Goal: Use online tool/utility: Utilize a website feature to perform a specific function

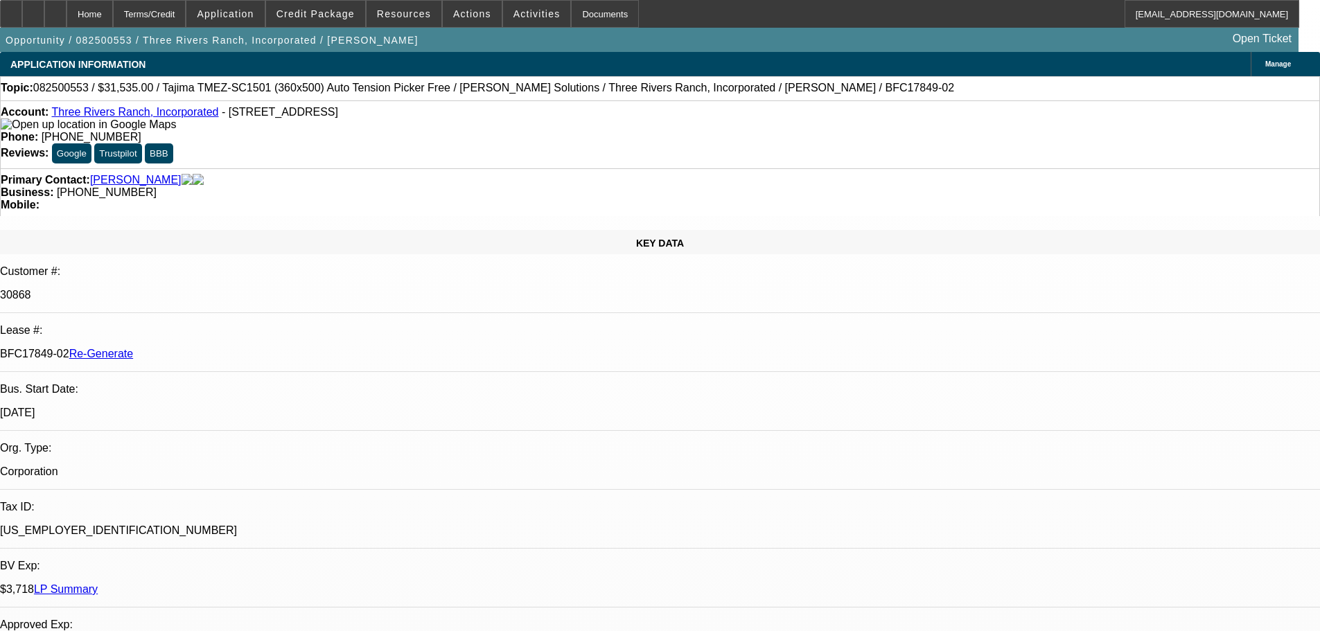
select select "3"
select select "0"
select select "2"
select select "0.1"
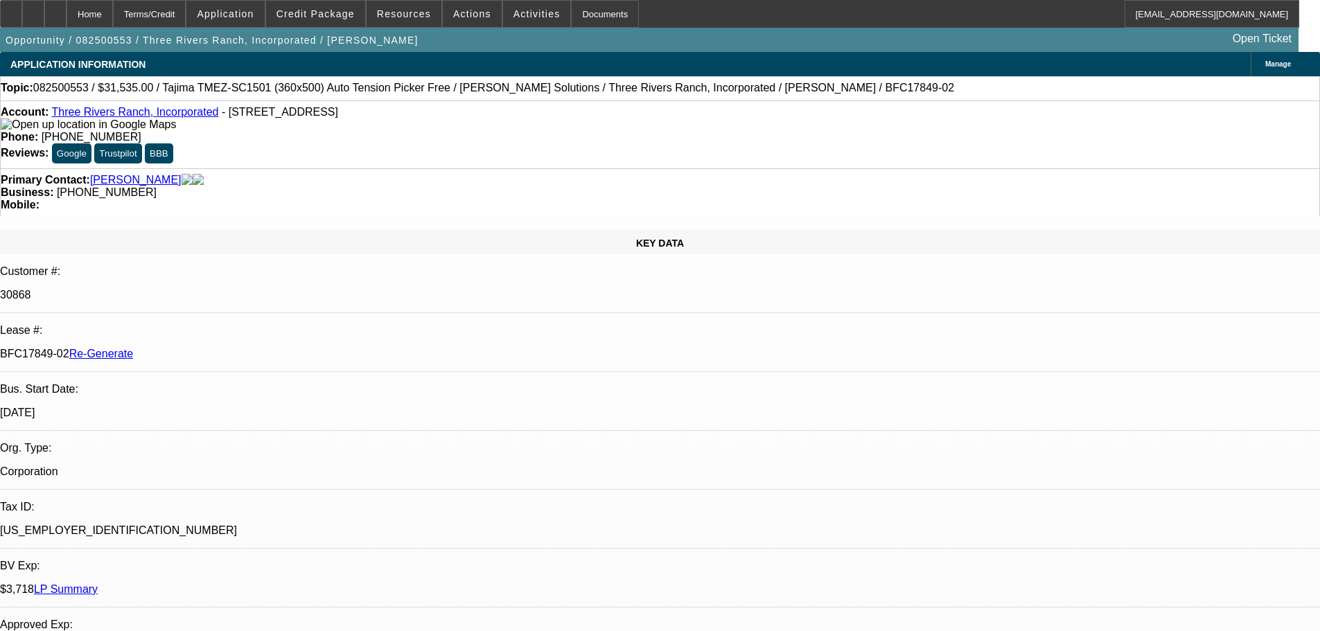
select select "4"
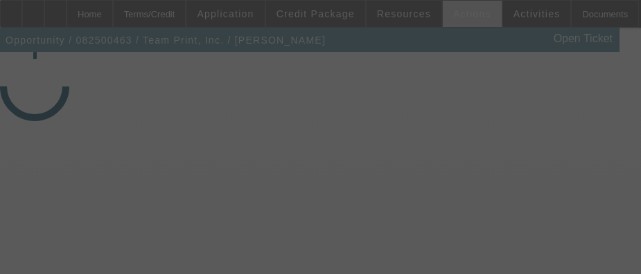
select select "3"
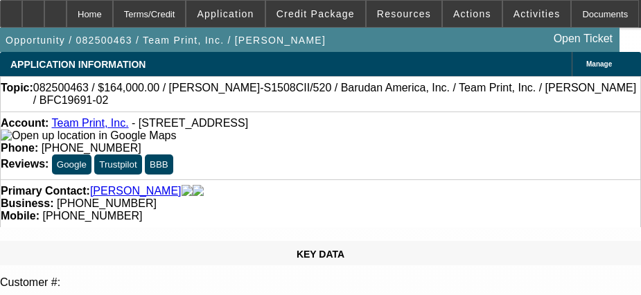
select select "0"
select select "2"
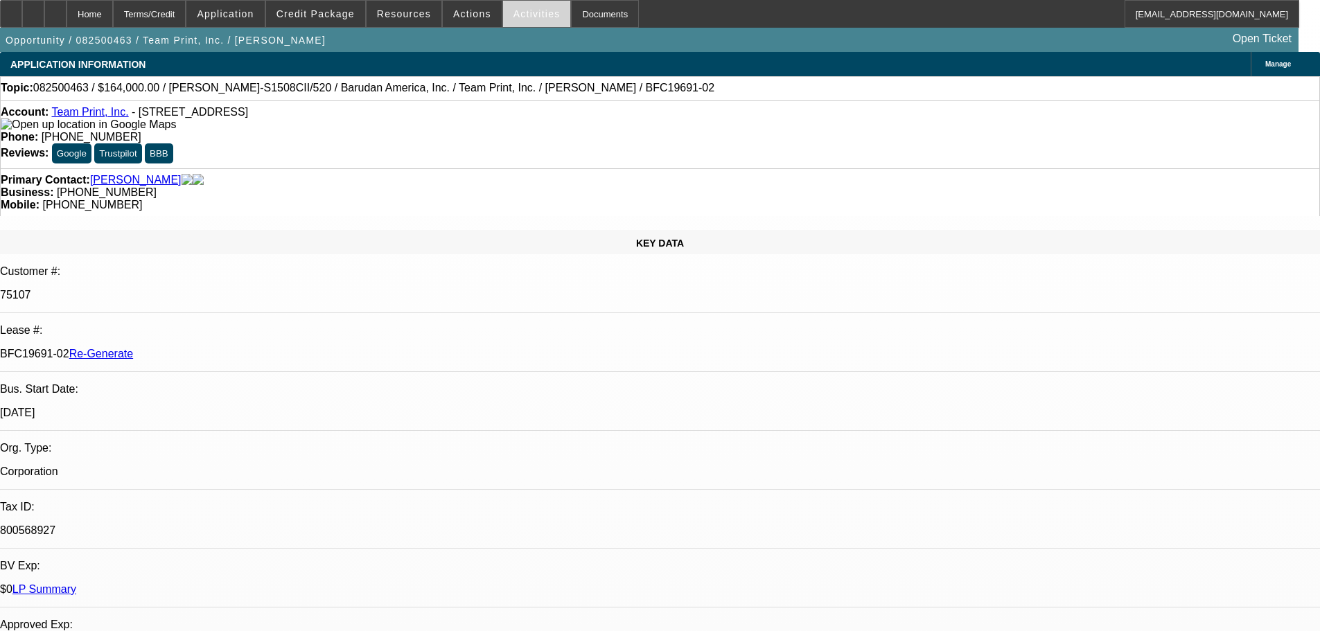
click at [514, 17] on span "Activities" at bounding box center [537, 13] width 47 height 11
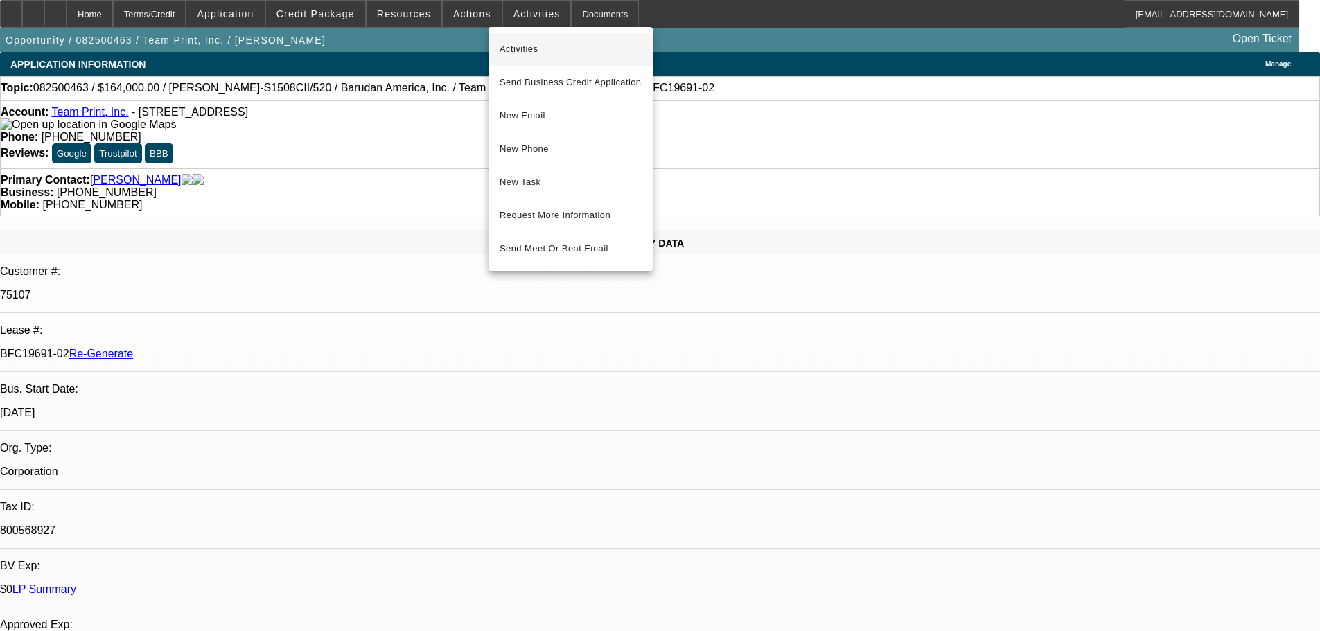
click at [512, 50] on span "Activities" at bounding box center [571, 49] width 142 height 17
